Goal: Use online tool/utility: Use online tool/utility

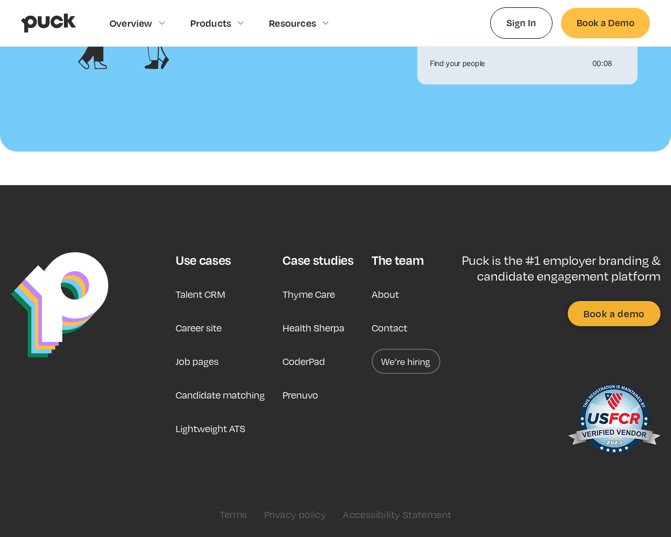
scroll to position [1135, 0]
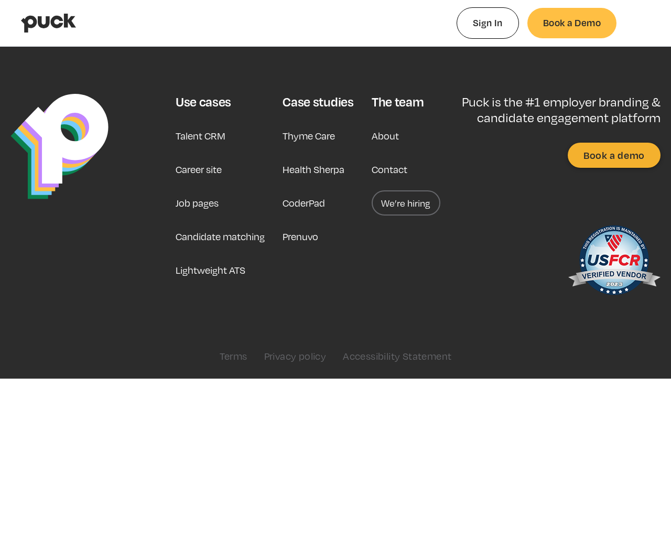
type input "0.306196735849057"
type input "0.0103177"
type input "0.310822113207547"
type input "0.0331706"
type input "0.314494679245283"
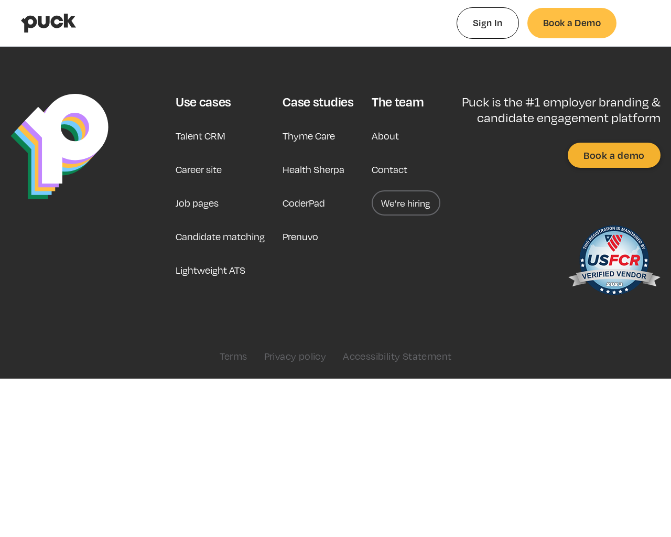
type input "0.0665215"
type input "0.319293867924528"
type input "0.0897892"
type input "0.323857433962264"
type input "0.113713"
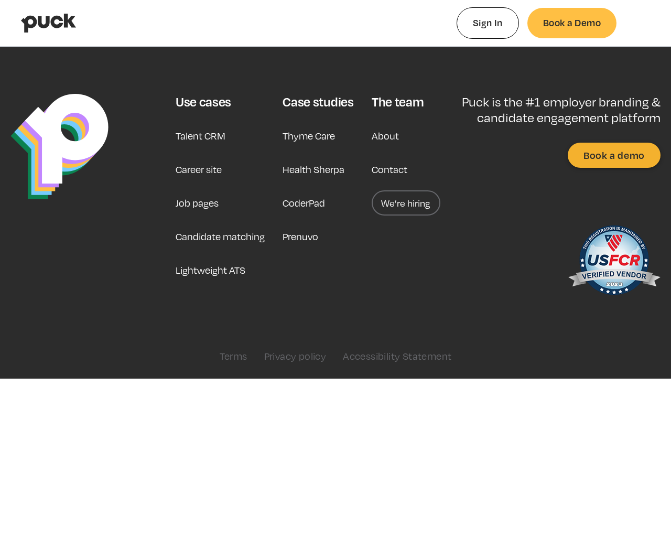
type input "0.329398716981132"
type input "0.1631897"
type input "0.339528396226415"
type input "0.188893"
type input "0.343423981132076"
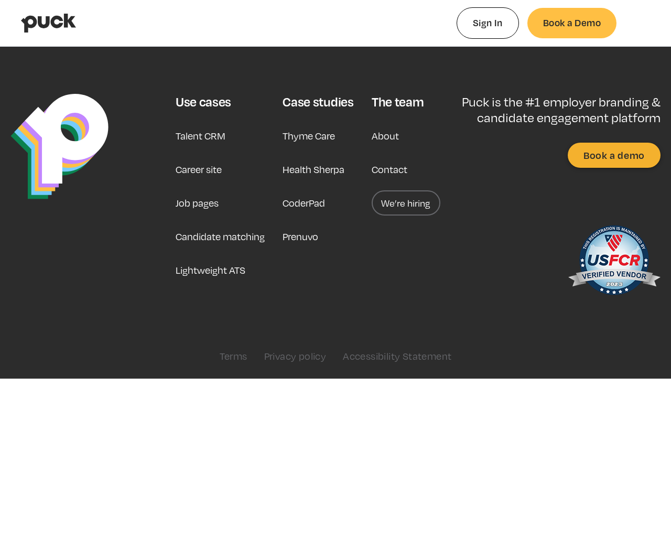
type input "0.2348556"
type input "0.348143716981132"
type input "0.2435827"
type input "0.352247094339623"
type input "0.2718109"
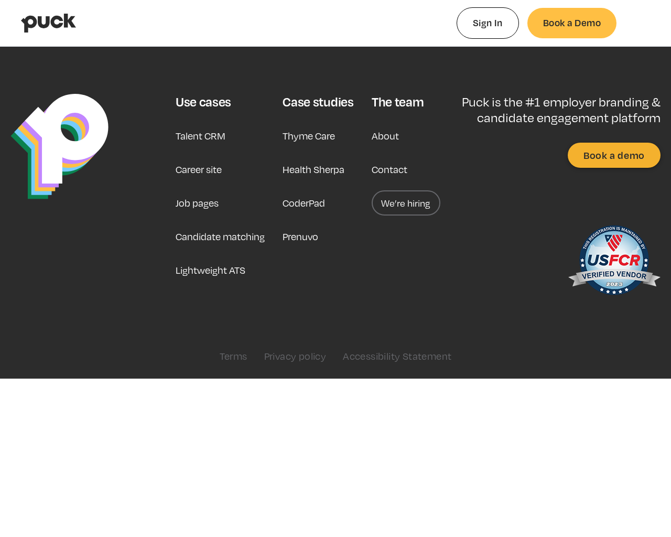
type input "0.360203433962264"
type input "0.2980265"
type input "0.365467283018868"
type input "0.3588634"
type input "0.377989981132076"
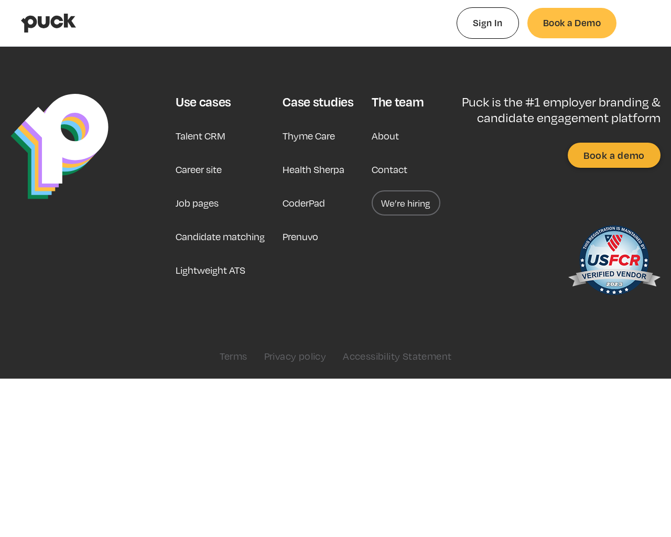
type input "0.3925068"
type input "0.379459075471698"
type input "0.4094622"
type input "0.384481169811321"
type input "0.4350886"
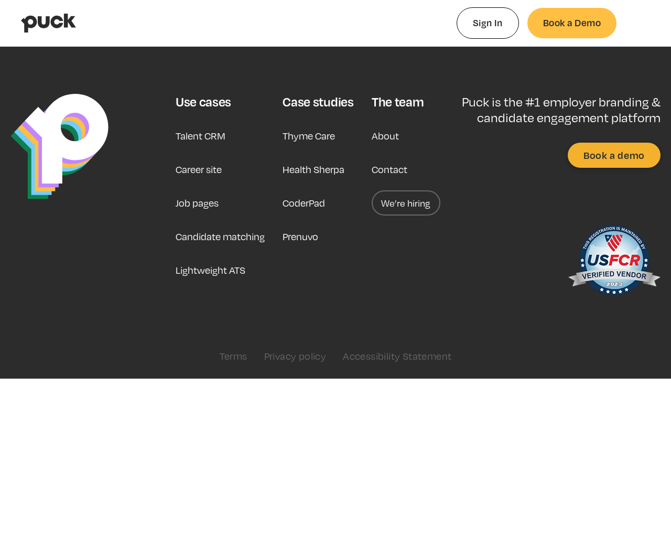
type input "0.388610943396226"
type input "0.4588719"
type input "0.39454379245283"
type input "0.4825838"
type input "0.399024528301887"
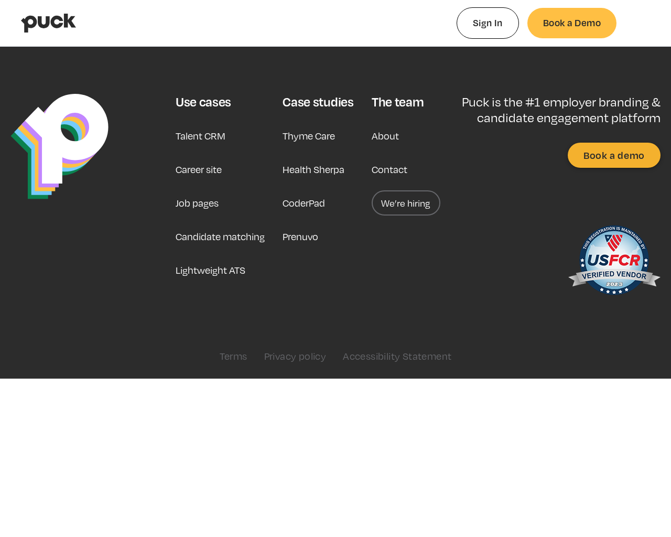
type input "0.51165"
type input "0.404840301886792"
type input "0.5321588"
type input "0.408993113207547"
type input "0.5872591"
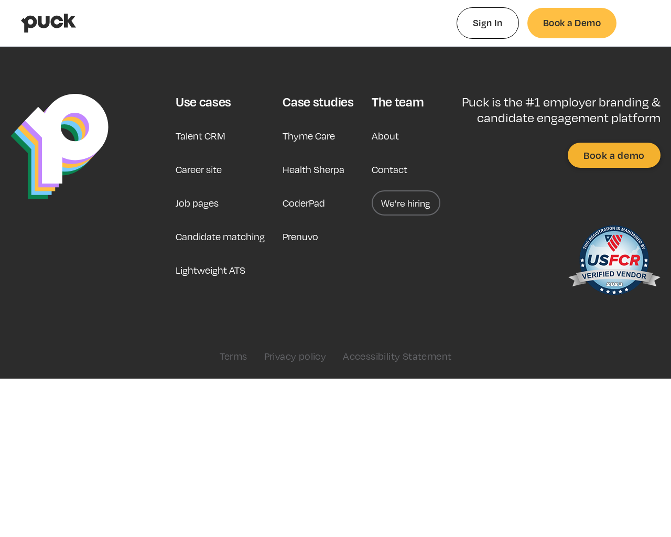
type input "0.418532754716981"
type input "0.6370322"
type input "0.427069283018868"
type input "0.664113"
type input "0.434992320754717"
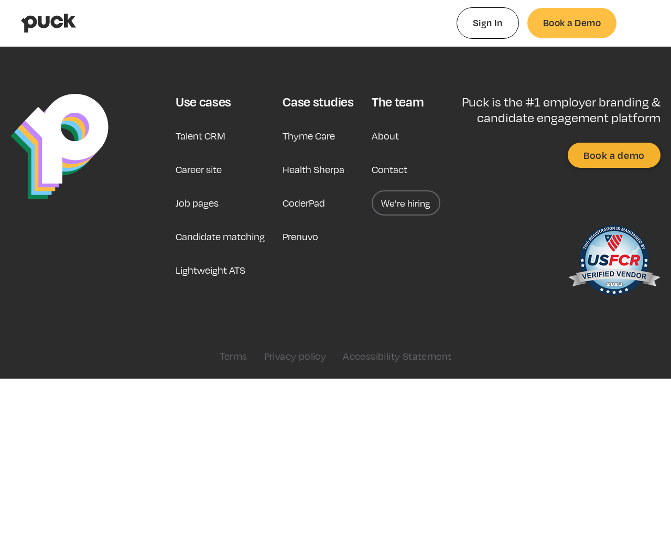
type input "0.7328699"
type input "0.440787320754717"
type input "0.7328699"
type input "0.446516396226415"
type input "0.7552898"
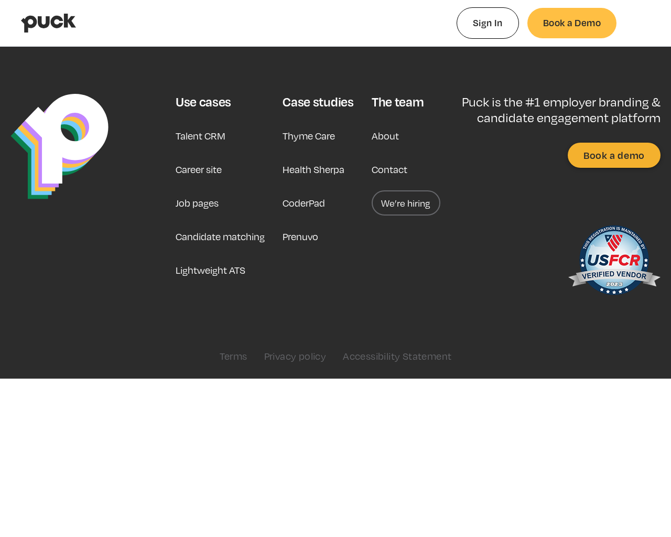
type input "0.450966603773585"
type input "0.7695022"
type input "0.461656716981132"
type input "0.8483982"
type input "0.470338"
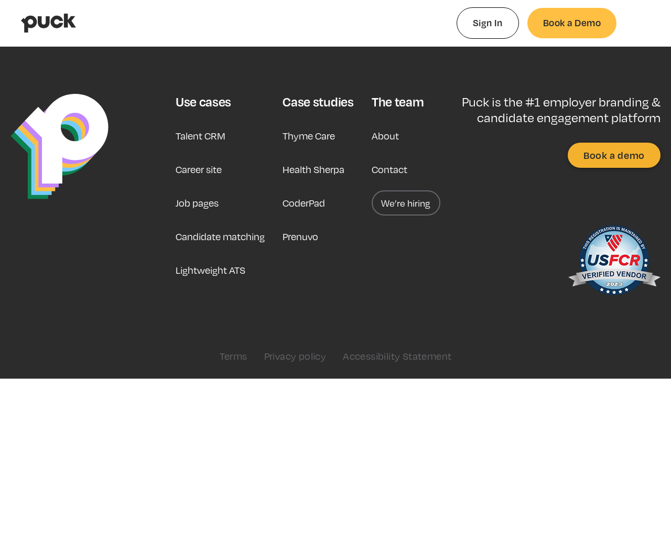
type input "0.8948045"
type input "0.476891188679245"
type input "0.9305466"
type input "0.483409037735849"
type input "0.9507668"
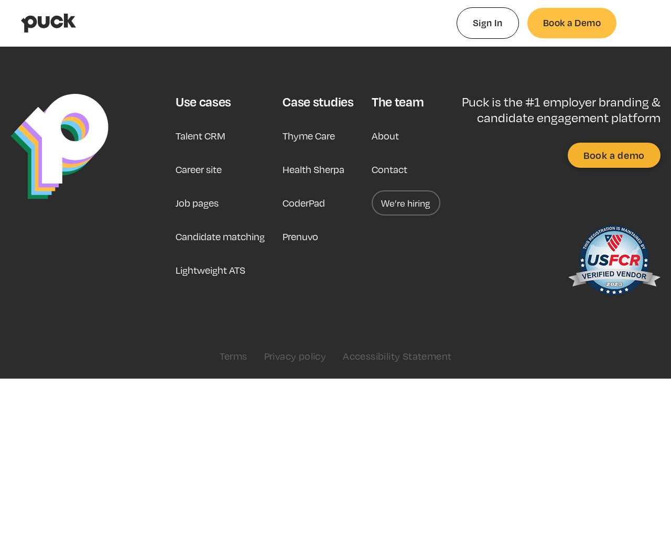
type input "0.487423358490566"
type input "0.9829089"
type input "0.492064603773585"
type input "1"
type input "0.496828641509434"
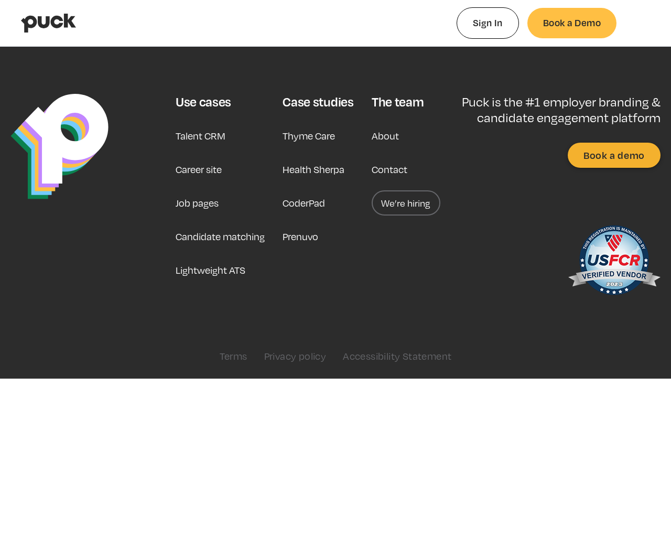
type input "0.00305022222222222"
type input "0.503017169811321"
type input "0.00871557407407408"
type input "0.511724018867925"
type input "0.0158482037037037"
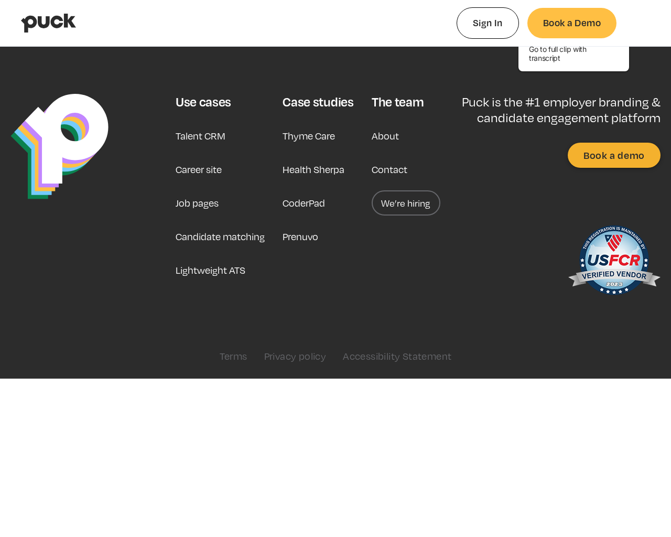
type input "0.517974339622642"
type input "0.0213840185185185"
type input "0.522376245283019"
type input "0.025641962962963"
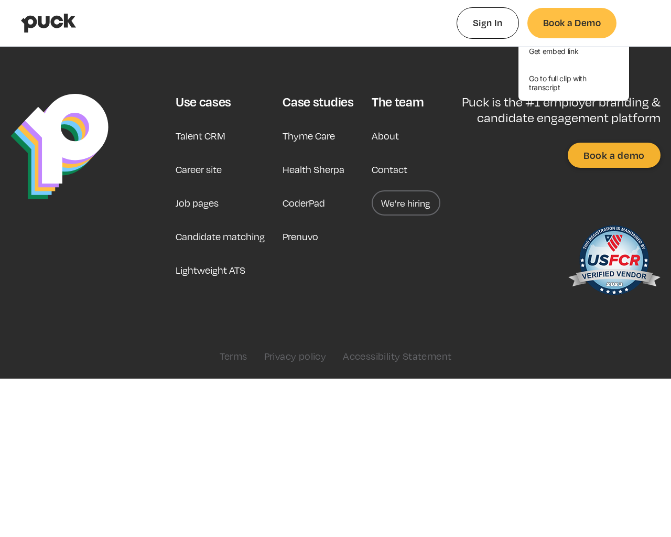
type input "0.529456905660377"
type input "0.0325016481481482"
type input "0.534980509433962"
type input "0.0380919074074074"
type input "0.541868754716981"
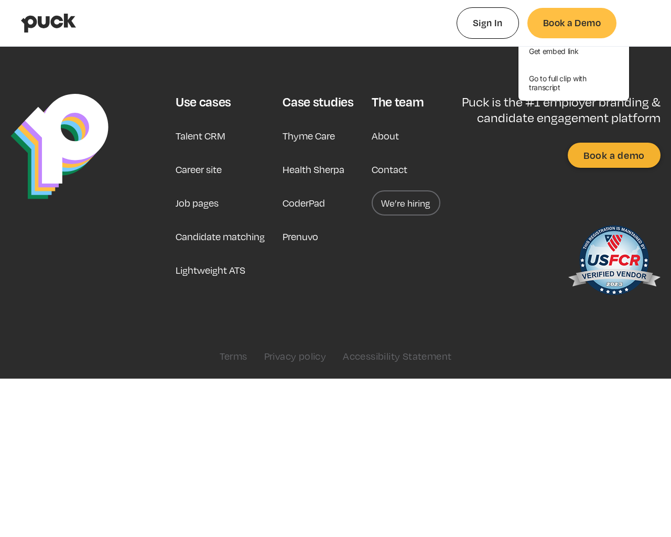
type input "0.0450881481481482"
type input "0.548259132075472"
type input "0.0512778888888889"
type input "0.55529279245283"
type input "0.0589264814814815"
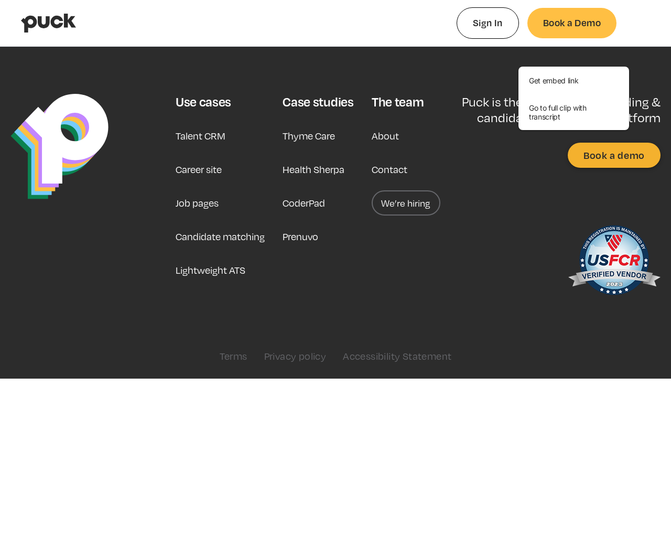
type input "0.564038283018868"
type input "0.0664019259259259"
type input "0.568738754716981"
type input "0.0708476851851852"
type input "0.572398509433962"
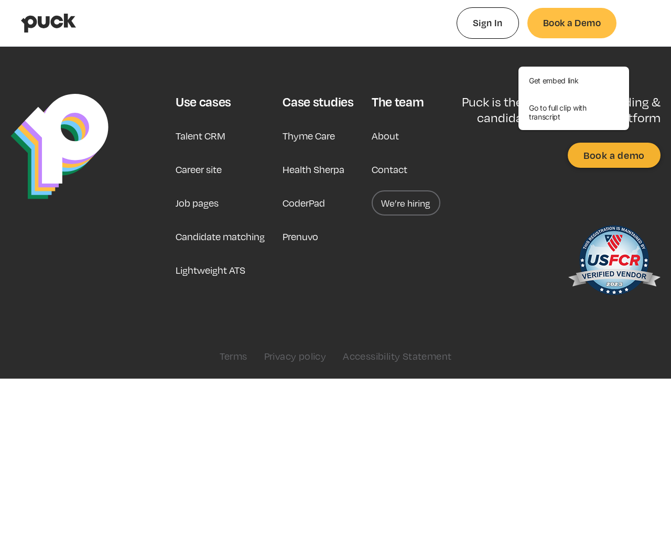
type input "0.0748824259259259"
type input "0.578747169811321"
type input "0.0792823148148148"
type input "0.584722339622642"
type input "0.0844054444444445"
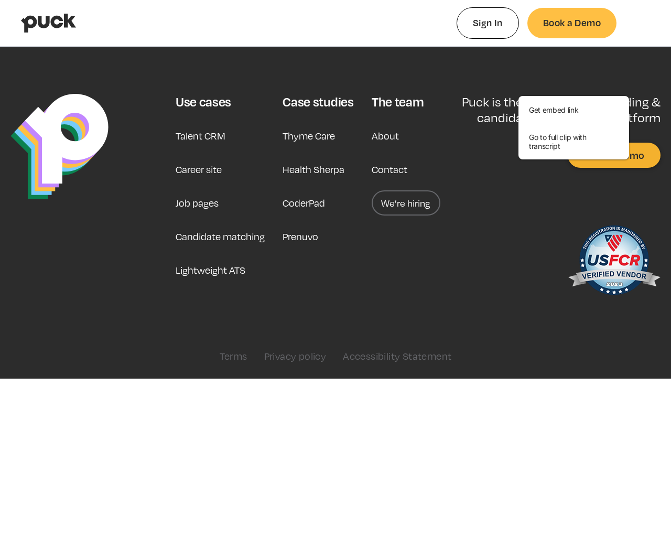
type input "0.588354188679245"
type input "0.0886163703703704"
type input "0.602290226415094"
type input "0.100117240740741"
type input "0.60818520754717"
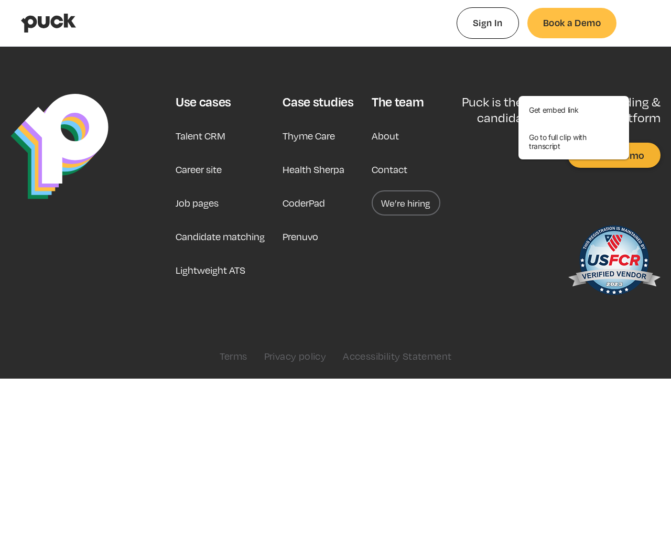
type input "0.110195574074074"
type input "0.618479283018868"
type input "0.117721981481481"
type input "0.623722830188679"
type input "0.121838981481482"
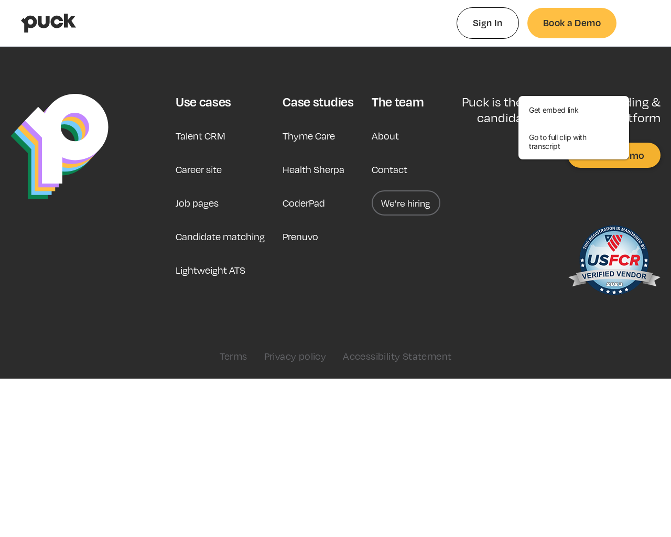
type input "0.629198528301887"
type input "0.127783962962963"
type input "0.633514509433962"
type input "0.134349333333333"
type input "0.638552754716981"
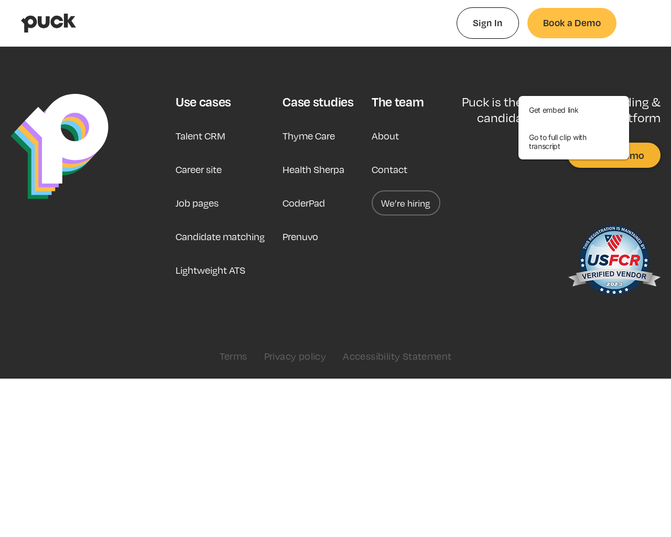
type input "0.137185037037037"
type input "0.643730075471698"
type input "0.142493925925926"
type input "0.647388452830189"
type input "0.148533296296296"
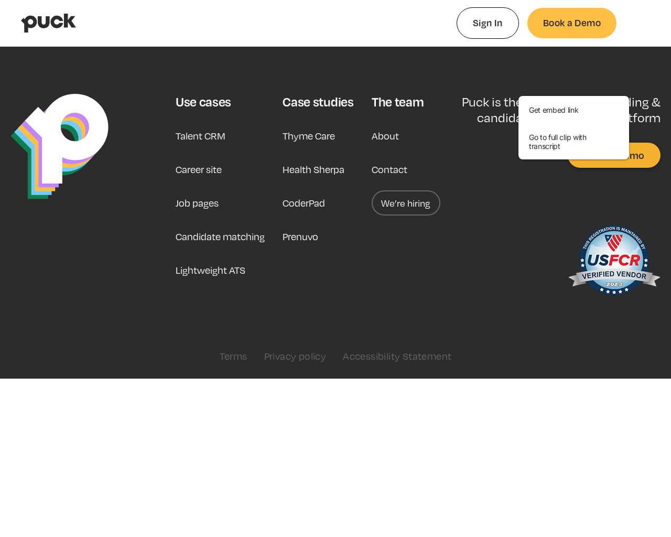
type input "0.65126262264151"
type input "0.151892777777778"
type input "0.656102132075472"
type input "0.156690407407407"
type input "0.661197981132075"
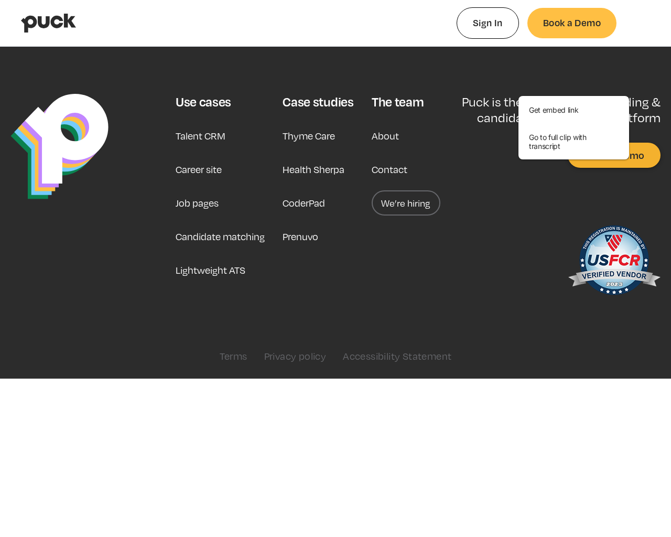
type input "0.159777166666667"
type input "0.665529113207547"
type input "0.164374"
type input "0.670106150943396"
type input "0.169008759259259"
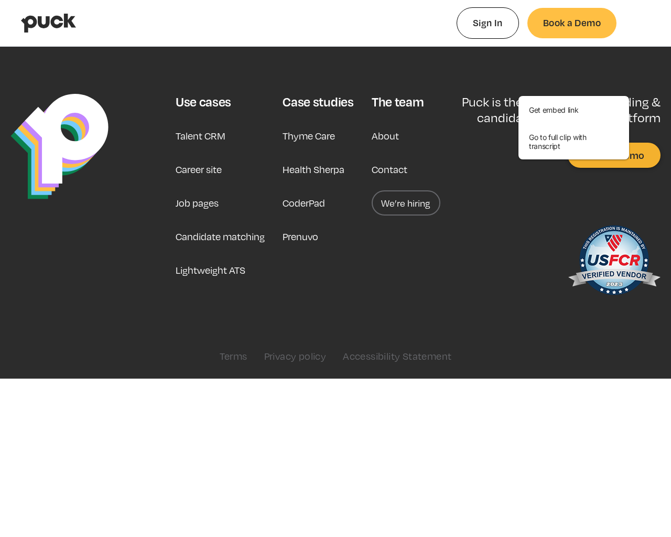
type input "0.675444641509434"
type input "0.173119388888889"
type input "0.685494981132076"
type input "0.181574777777778"
type input "0.691315264150944"
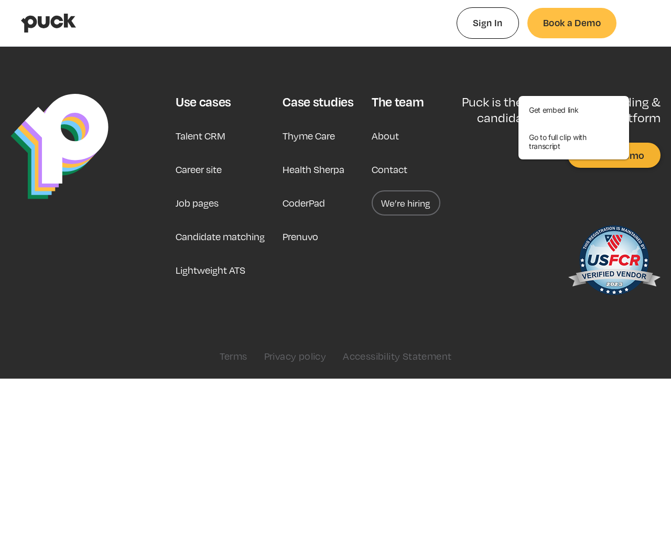
type input "0.191599055555556"
type input "0.698243490566038"
type input "0.196512666666667"
type input "0.703654245283019"
type input "0.200396092592593"
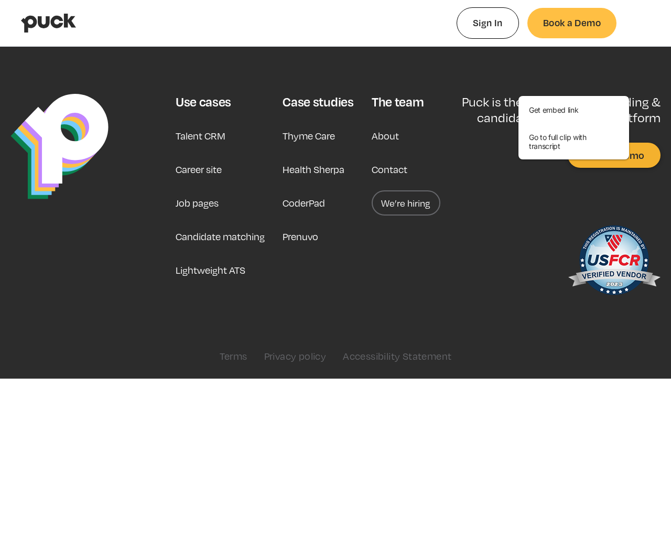
type input "0.708295622641509"
type input "0.205993203703704"
type input "0.712239396226415"
type input "0.212635925925926"
type input "0.717976320754717"
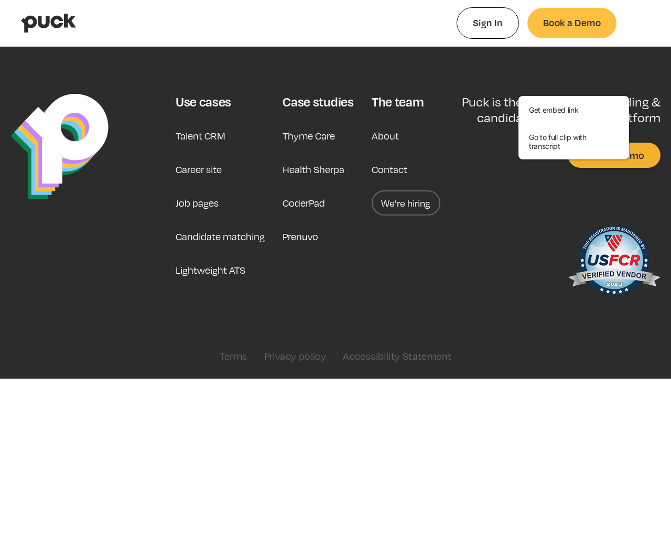
type input "0.217741259259259"
type input "0.722828490566038"
type input "0.222187037037037"
type input "0.727283773584906"
type input "0.227108907407407"
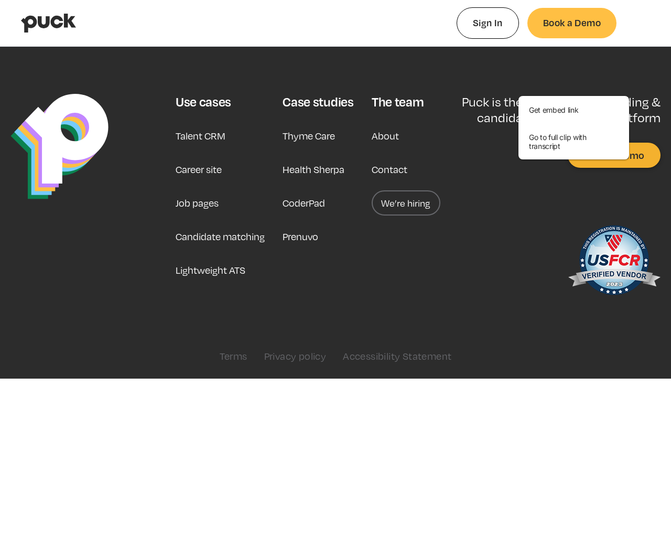
type input "0.731428490566038"
type input "0.228483407407407"
type input "0.737824962264151"
type input "0.236866925925926"
type input "0.743060358490566"
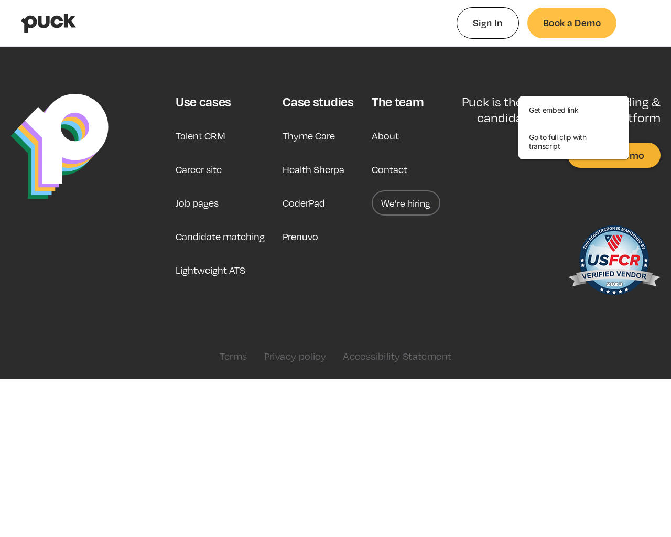
type input "0.240472074074074"
type input "0.746305056603774"
type input "0.245366388888889"
type input "0.750692018867925"
type input "0.249625481481482"
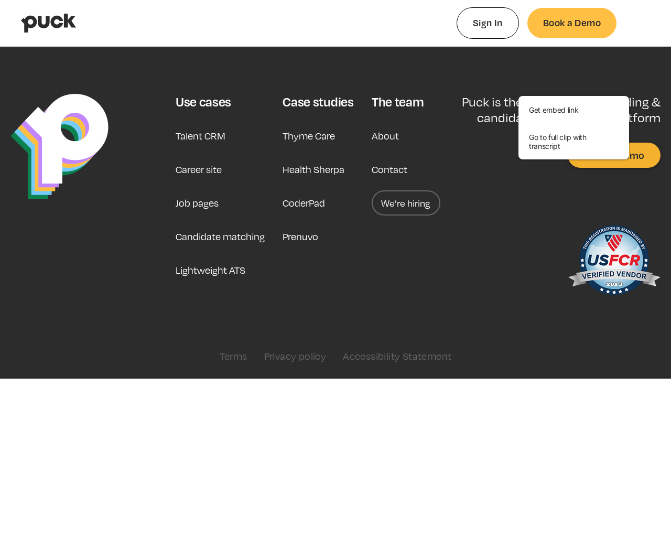
type input "0.756067849056604"
type input "0.252857740740741"
type input "0.759983226415094"
type input "0.25861137037037"
type input "0.765029641509434"
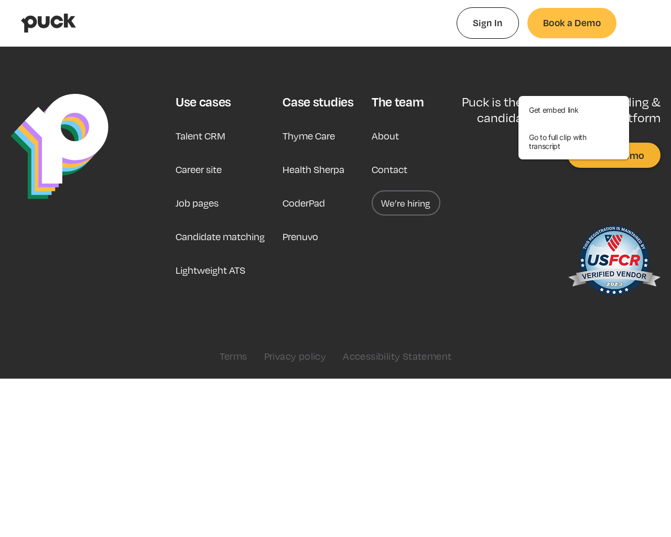
type input "0.262317074074074"
type input "0.769675716981132"
type input "0.266444833333333"
type input "0.77385420754717"
type input "0.270698481481481"
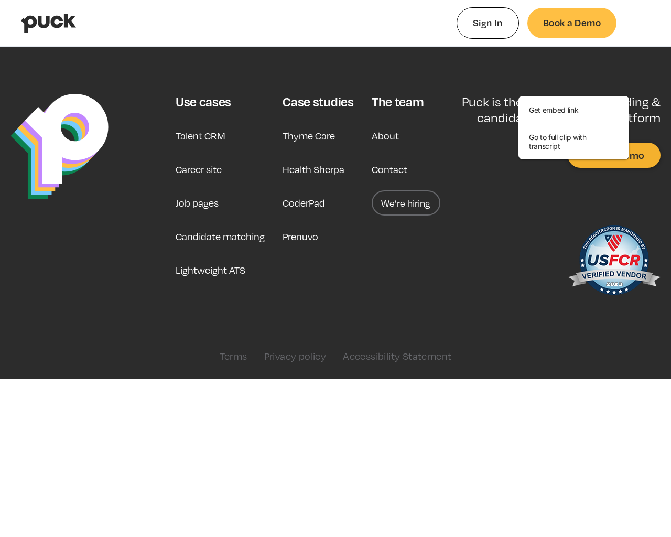
type input "0.779066735849057"
type input "0.275530648148148"
type input "0.78361762264151"
type input "0.280223851851852"
type input "0.78806341509434"
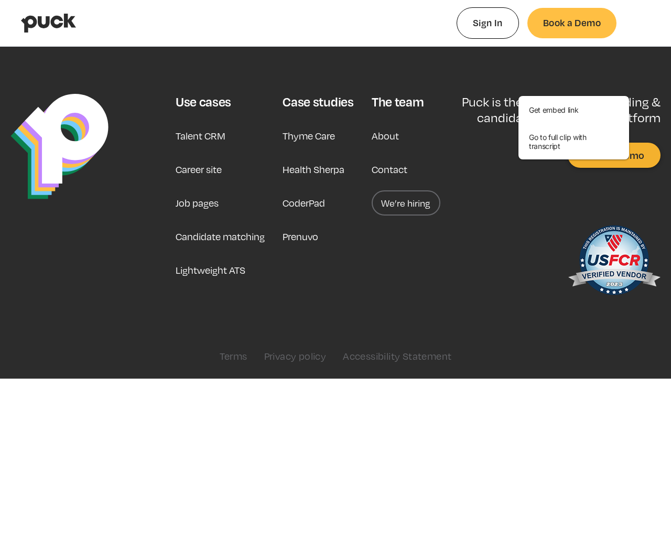
type input "0.284460037037037"
type input "0.792251679245283"
type input "0.2888765"
type input "0.796634716981132"
type input "0.293092444444444"
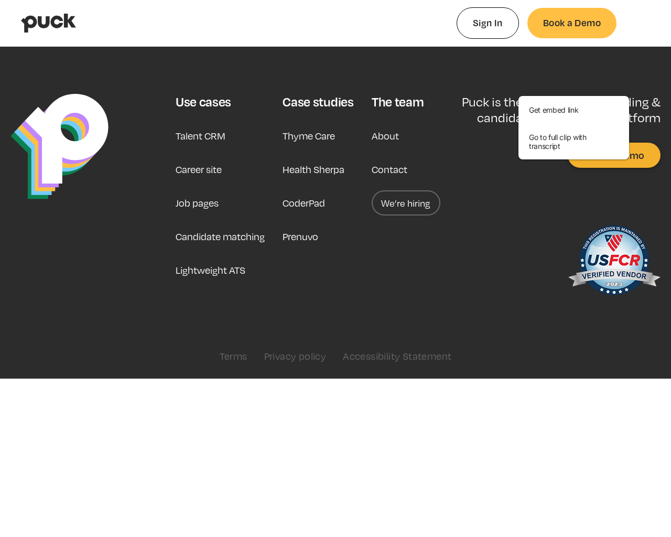
type input "0.801464962264151"
type input "0.297818962962963"
type input "0.805449188679245"
type input "0.303253388888889"
type input "0.810619169811321"
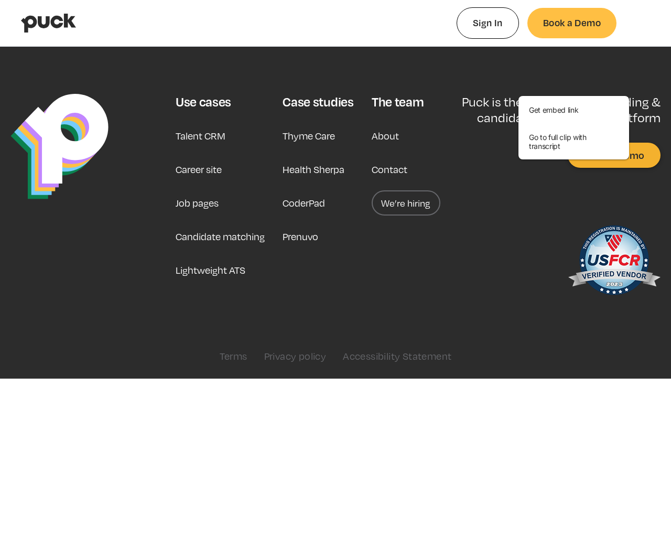
type input "0.306626296296296"
type input "0.814877339622642"
type input "0.310936574074074"
type input "0.818839509433962"
type input "0.316578407407407"
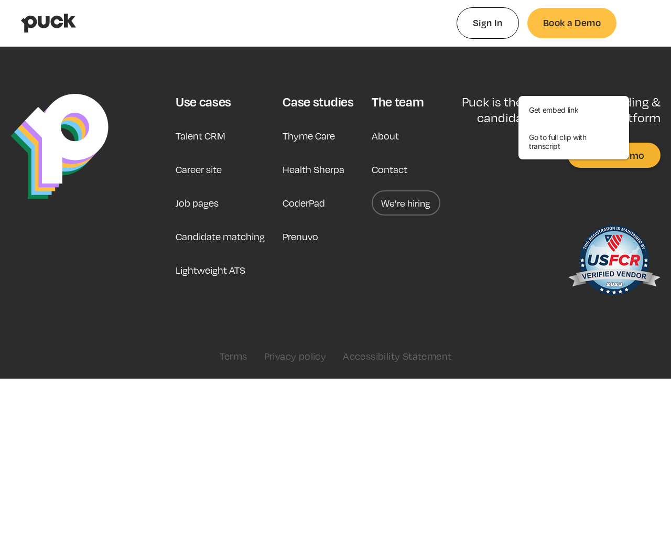
type input "0.824345886792453"
type input "0.320135703703704"
type input "0.827329622641509"
type input "0.325174388888889"
type input "0.832750735849057"
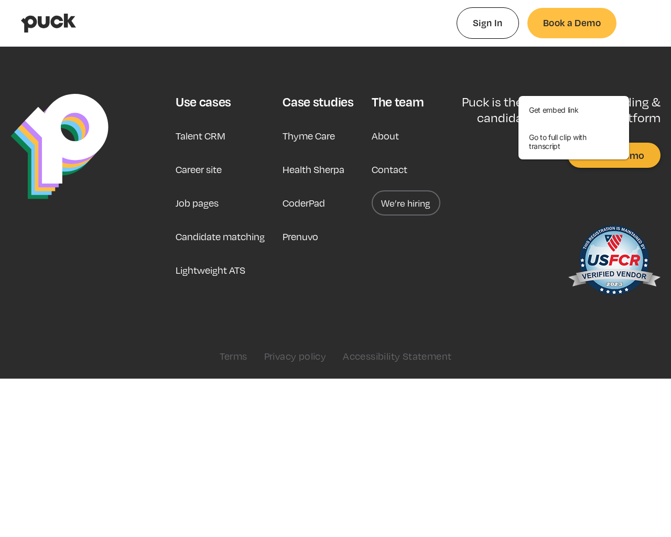
type input "0.329926925925926"
type input "0.837900094339623"
type input "0.333543462962963"
type input "0.841660226415094"
type input "0.338820462962963"
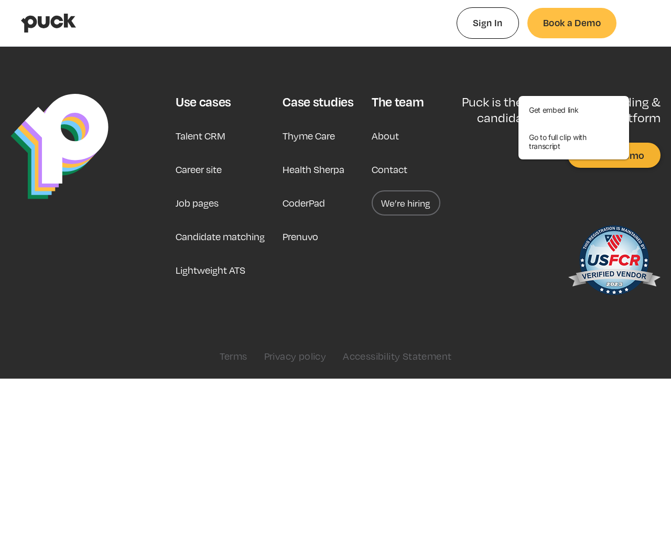
type input "0.847319566037736"
type input "0.342981759259259"
type input "0.851375641509434"
type input "0.346873055555556"
type input "0.855461018867925"
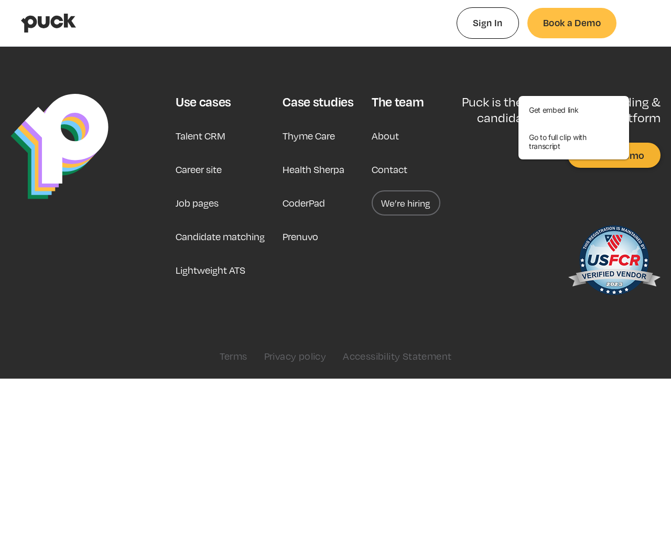
type input "0.350978462962963"
